Goal: Navigation & Orientation: Find specific page/section

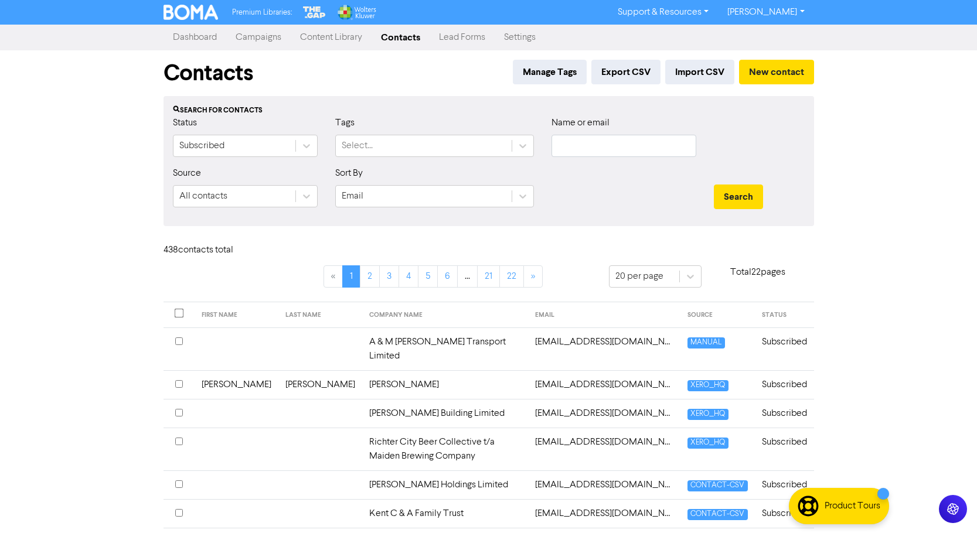
click at [265, 34] on link "Campaigns" at bounding box center [258, 37] width 64 height 23
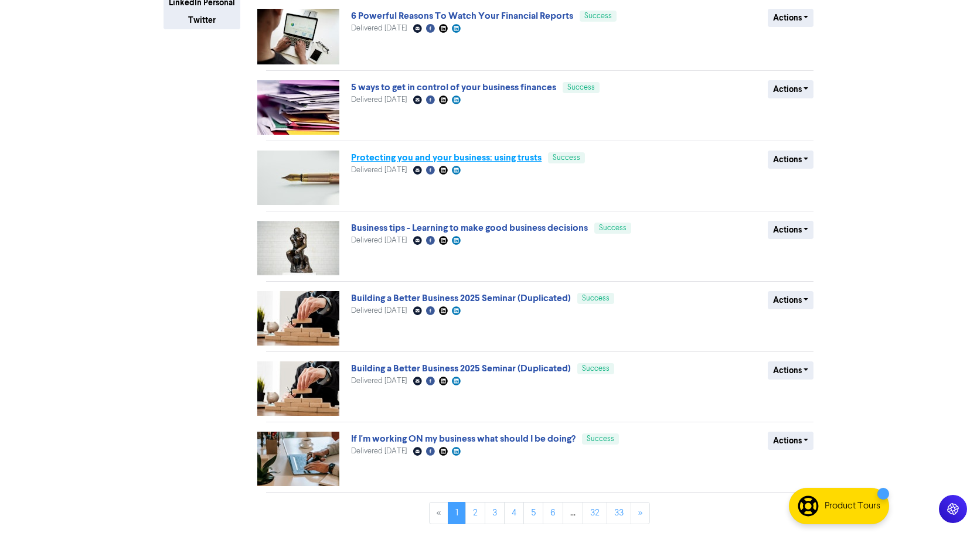
scroll to position [303, 0]
click at [477, 511] on link "2" at bounding box center [475, 513] width 20 height 22
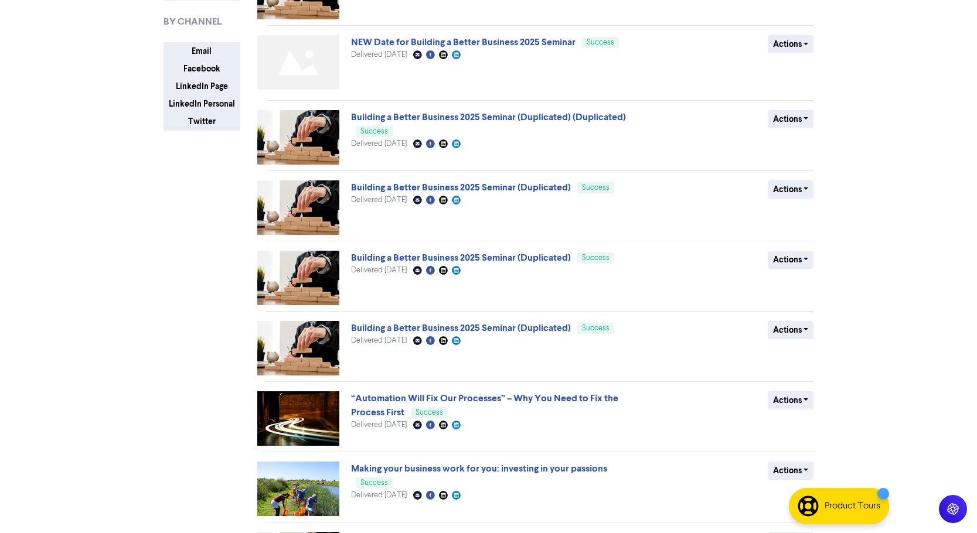
scroll to position [302, 0]
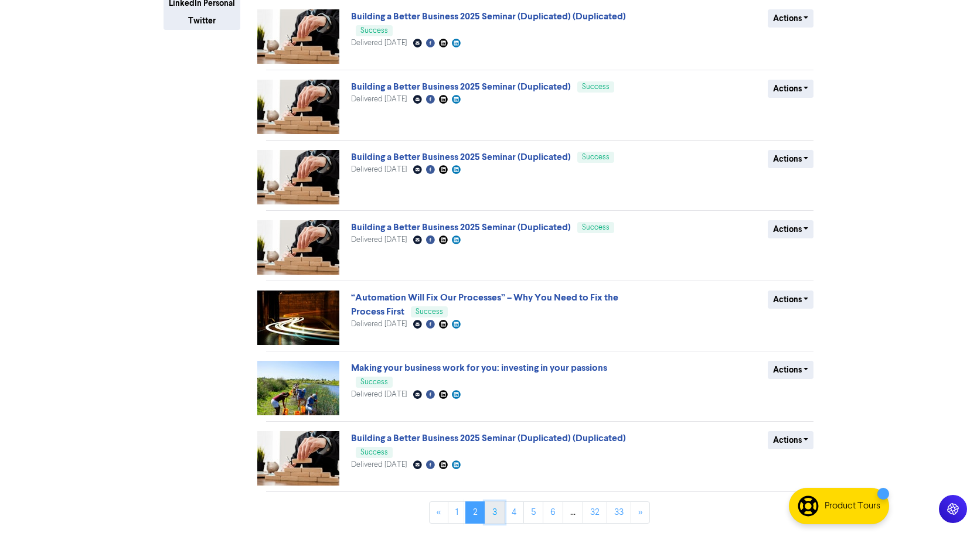
click at [493, 511] on link "3" at bounding box center [495, 513] width 20 height 22
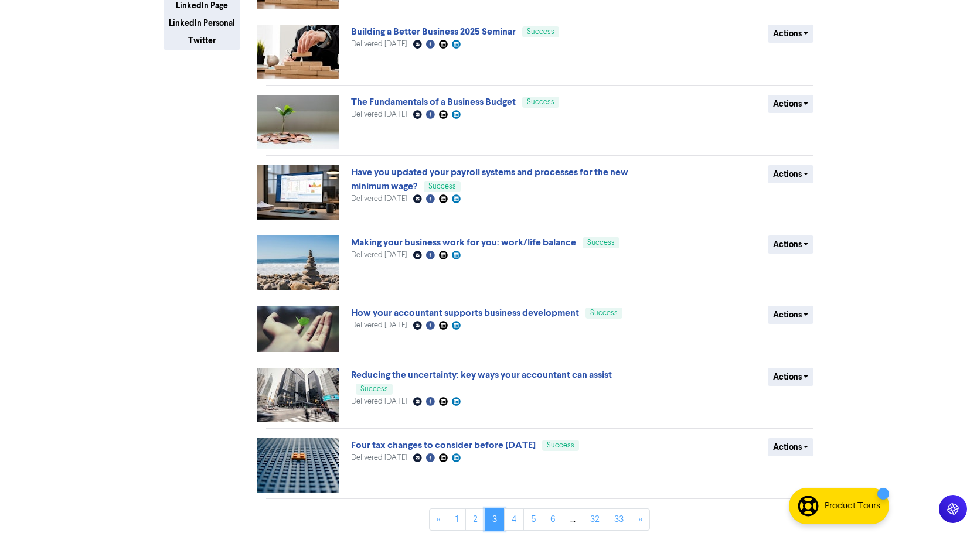
scroll to position [289, 0]
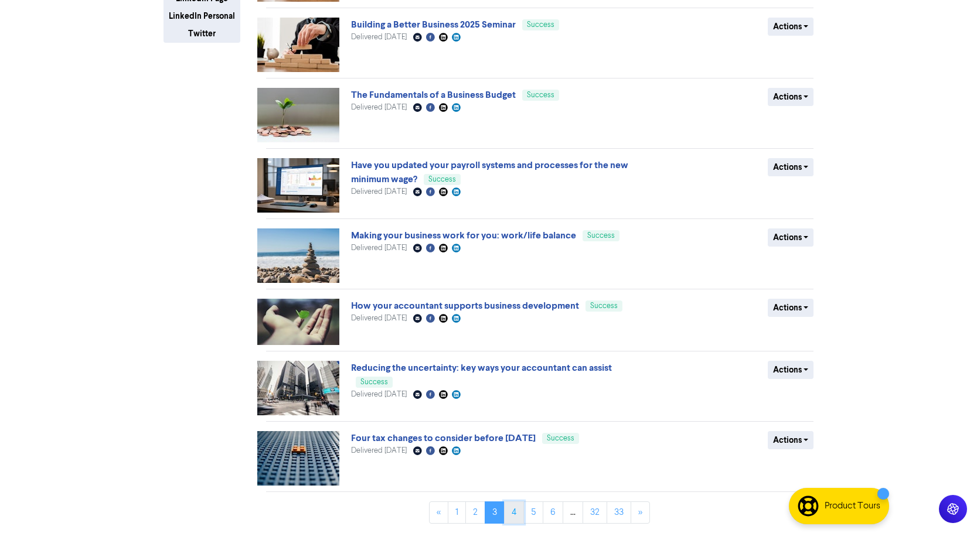
click at [513, 513] on link "4" at bounding box center [514, 513] width 20 height 22
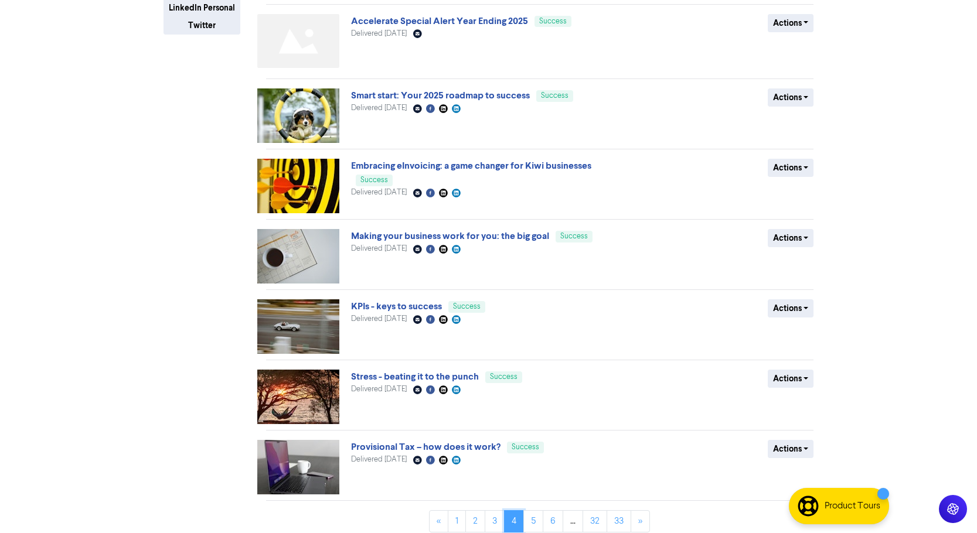
scroll to position [306, 0]
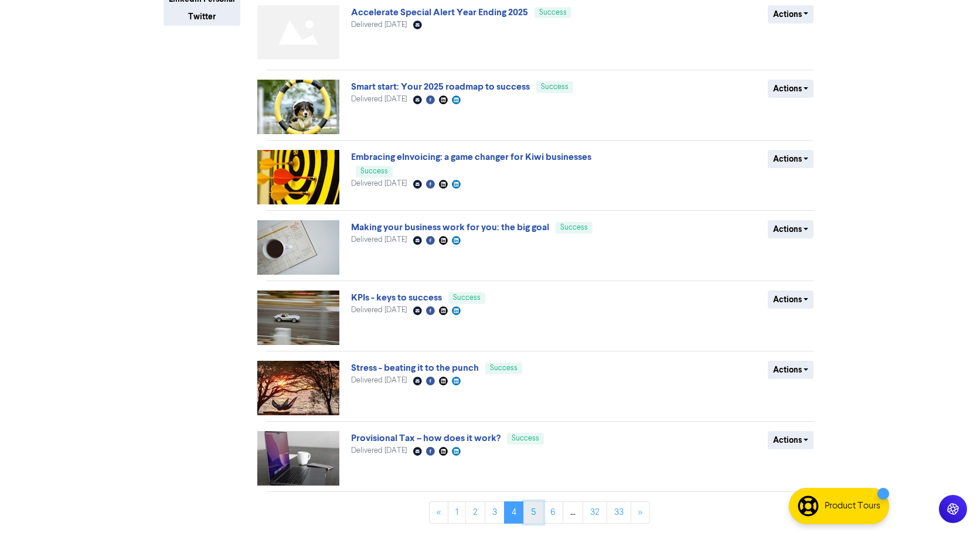
click at [535, 513] on link "5" at bounding box center [533, 513] width 20 height 22
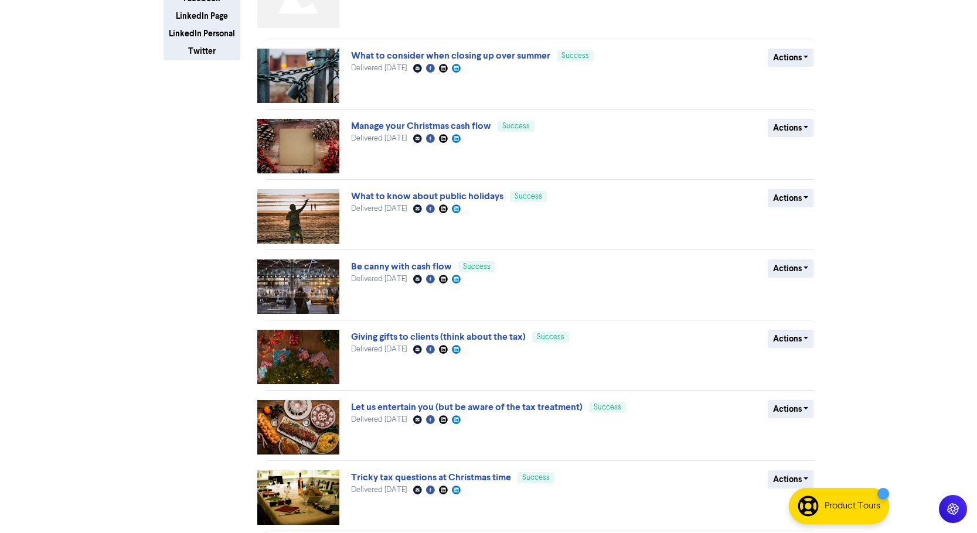
scroll to position [311, 0]
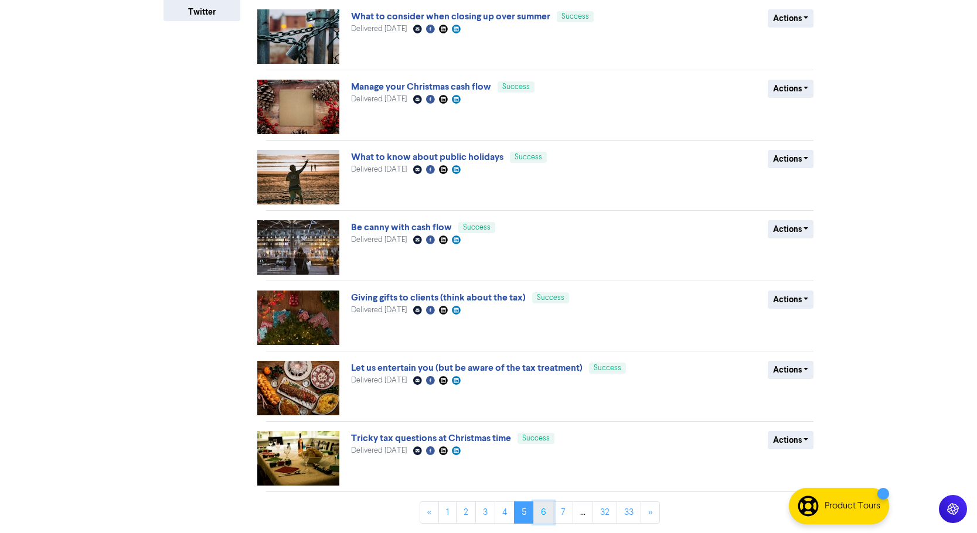
click at [540, 513] on link "6" at bounding box center [543, 513] width 21 height 22
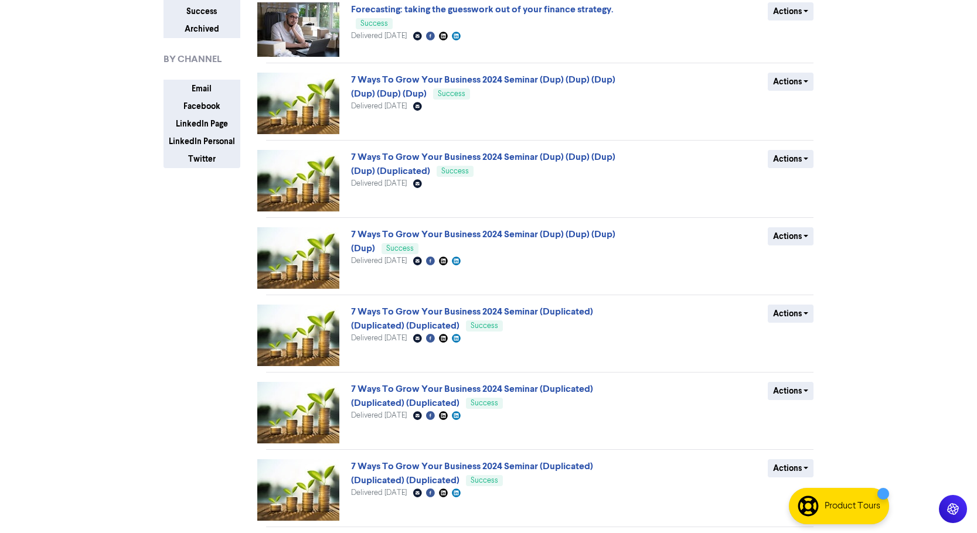
scroll to position [0, 0]
